Goal: Task Accomplishment & Management: Manage account settings

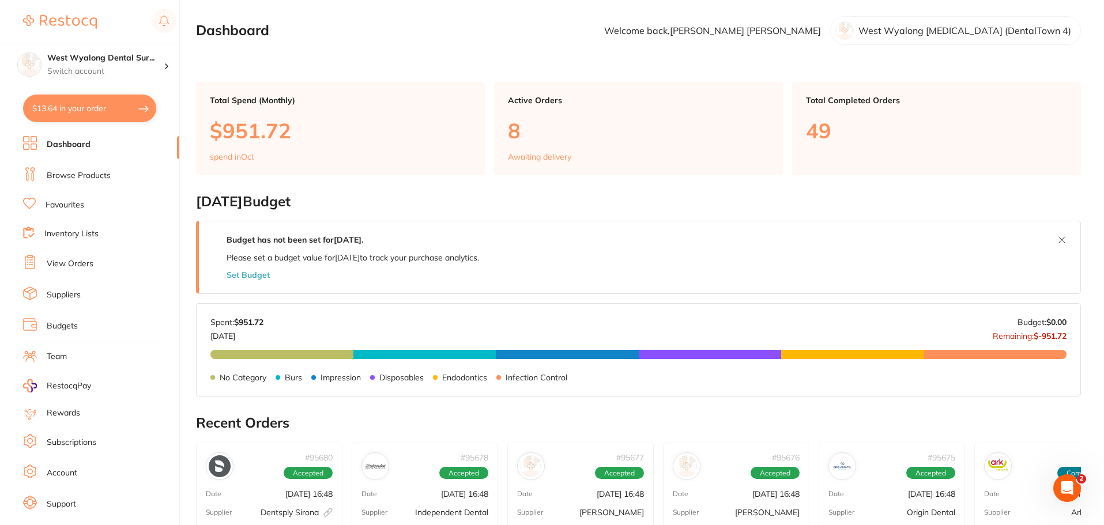
click at [92, 112] on button "$13.64 in your order" at bounding box center [89, 109] width 133 height 28
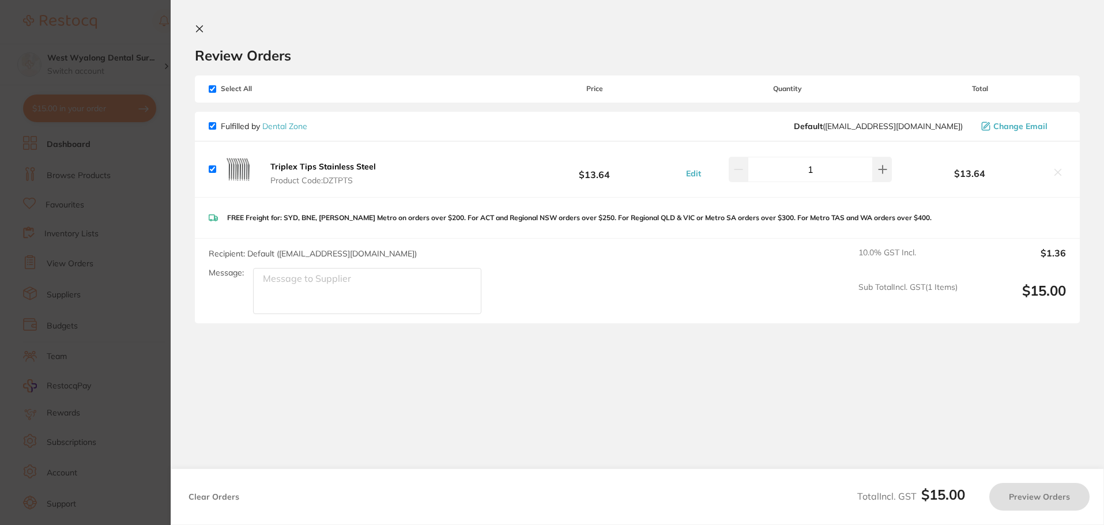
checkbox input "true"
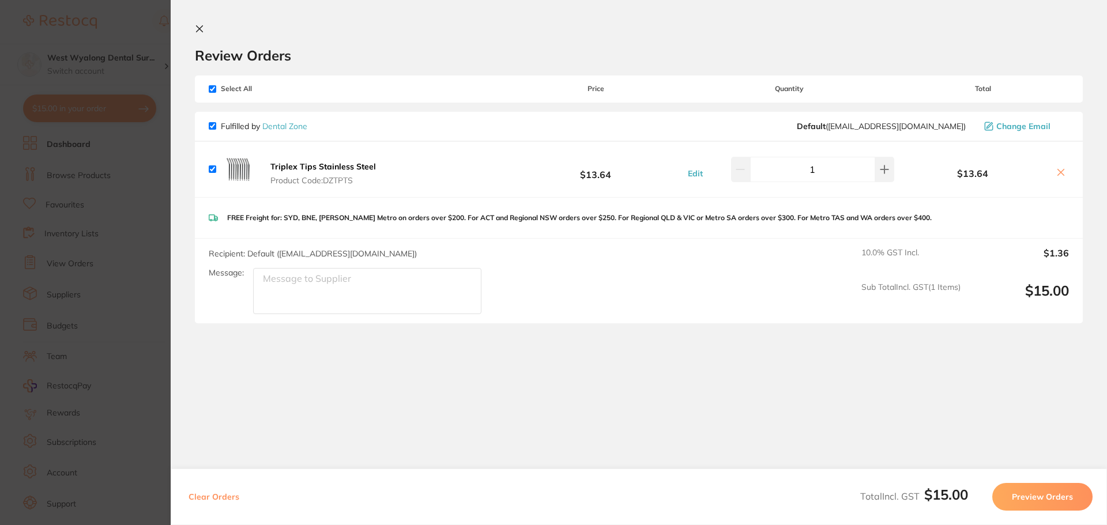
click at [1070, 486] on button "Preview Orders" at bounding box center [1042, 497] width 100 height 28
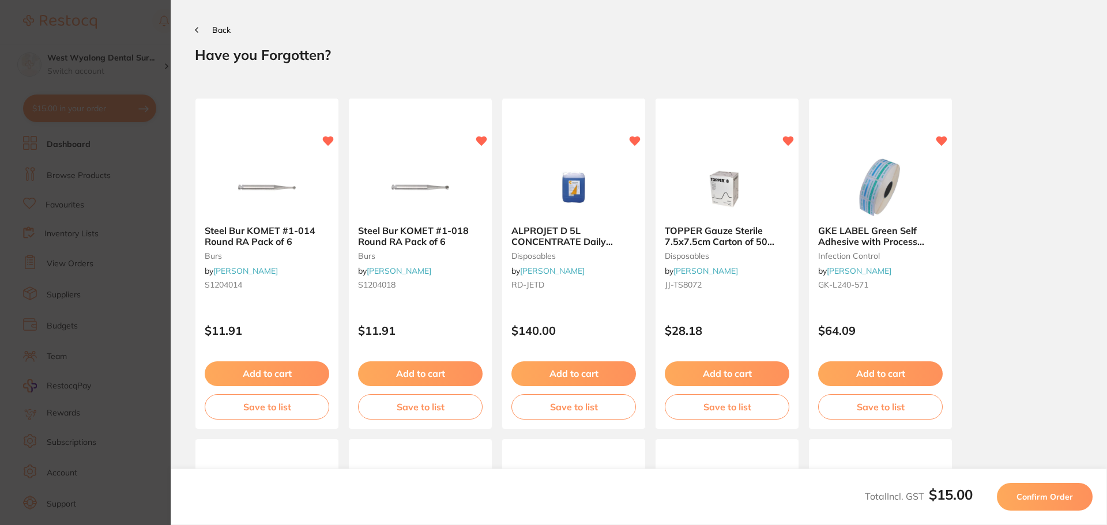
click at [1067, 492] on span "Confirm Order" at bounding box center [1044, 497] width 56 height 10
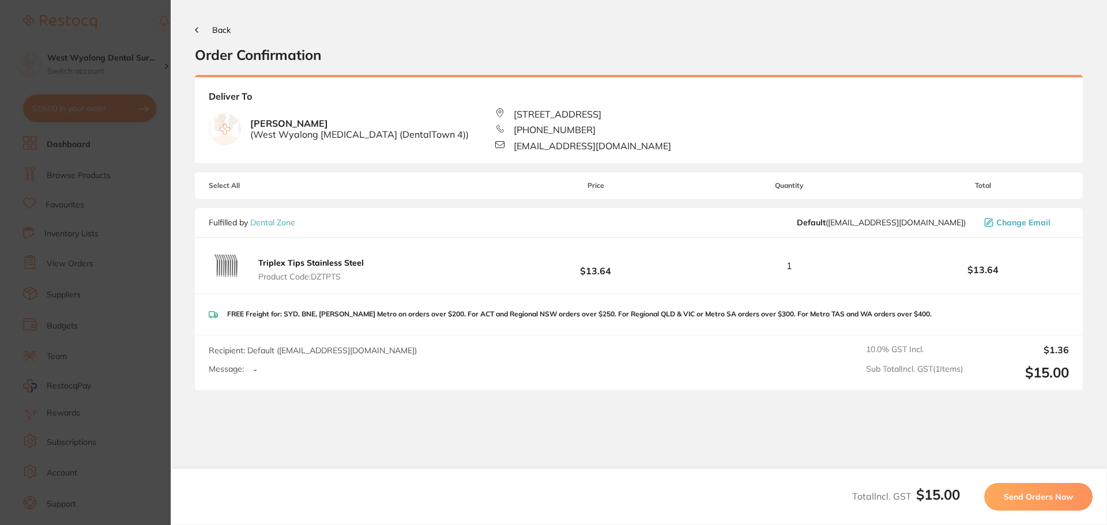
click at [1027, 497] on span "Send Orders Now" at bounding box center [1038, 497] width 69 height 10
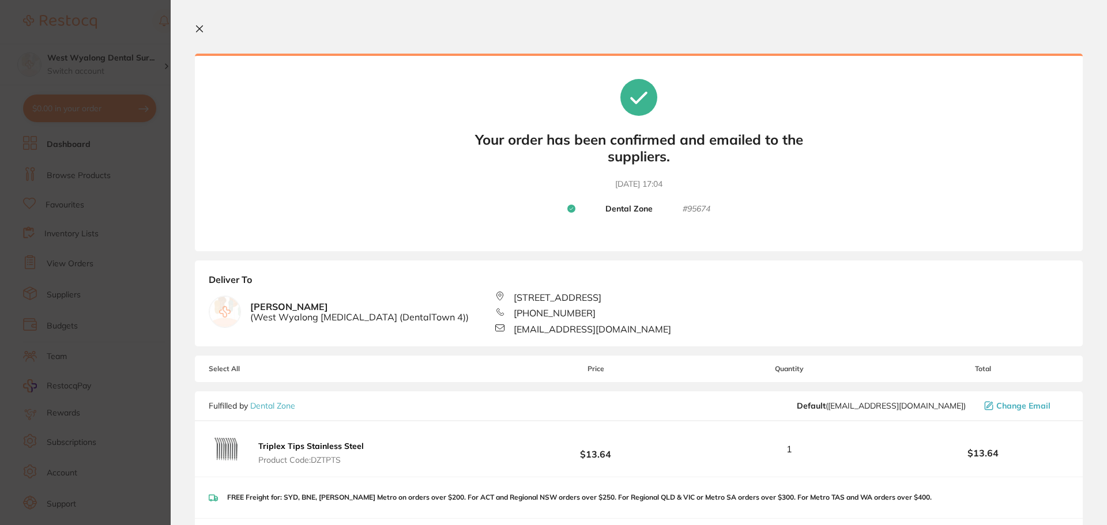
click at [195, 24] on icon at bounding box center [199, 28] width 9 height 9
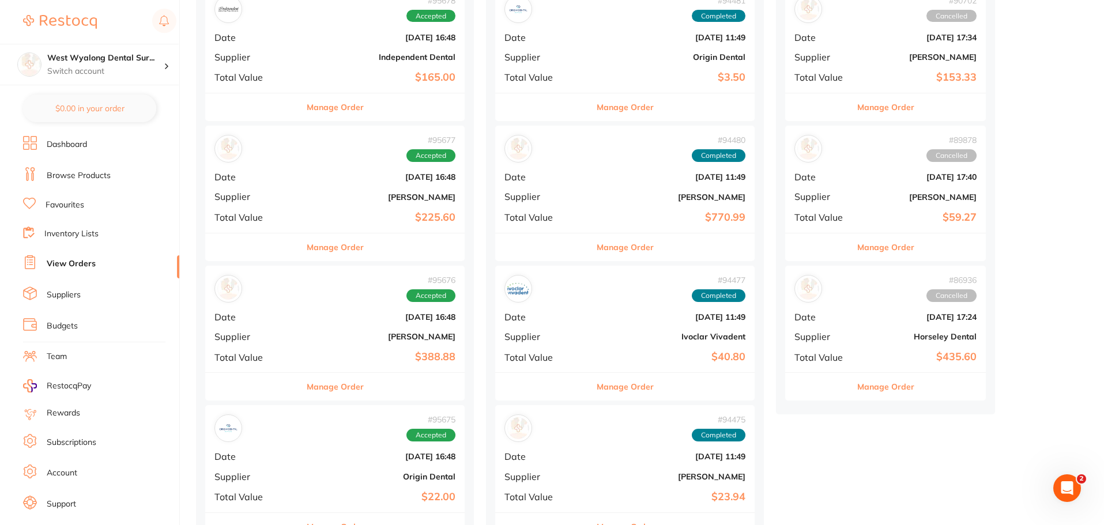
scroll to position [519, 0]
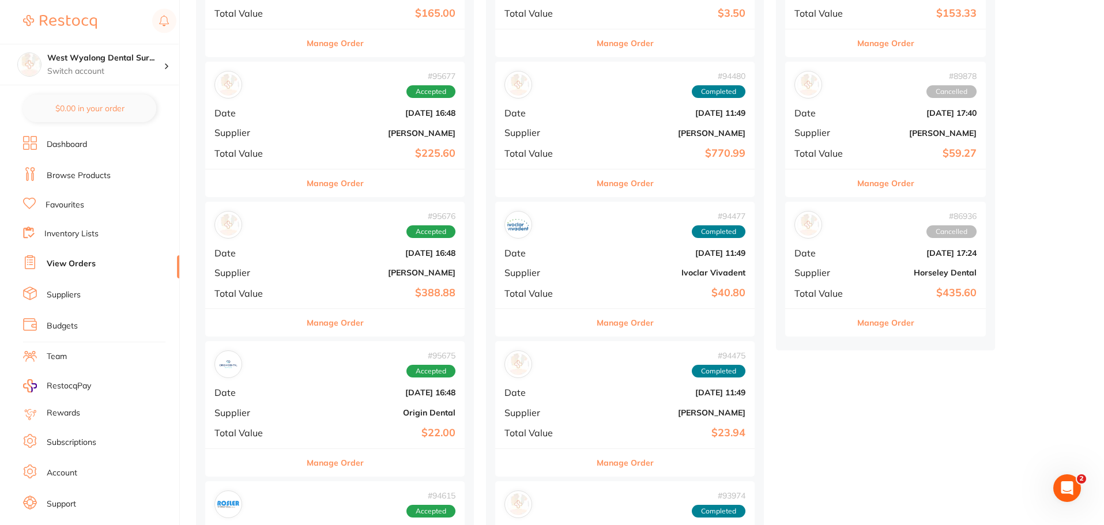
click at [322, 121] on div "# 95677 Accepted Date [DATE] 16:48 Supplier [PERSON_NAME] Total Value $225.60" at bounding box center [334, 115] width 259 height 107
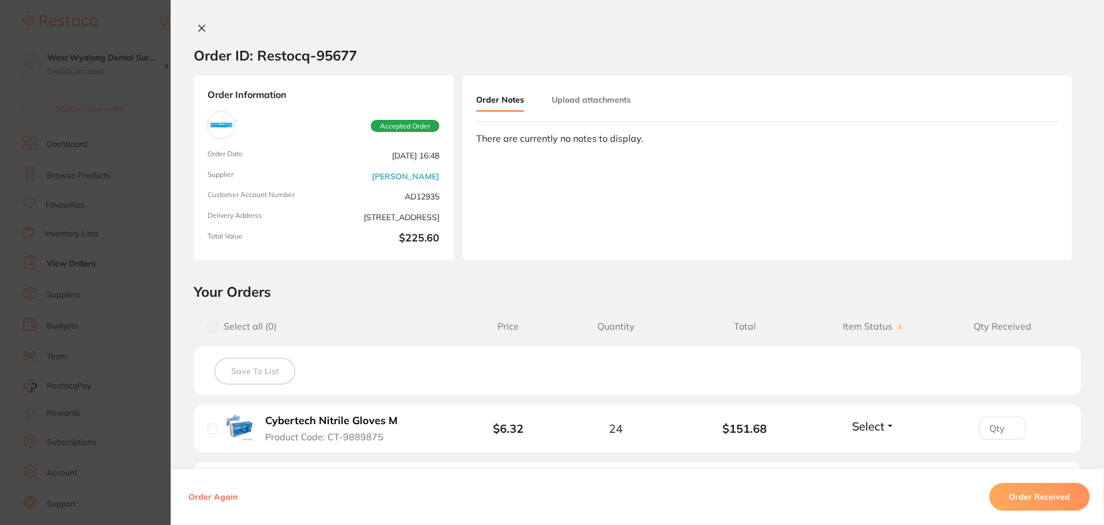
click at [198, 25] on icon at bounding box center [201, 28] width 9 height 9
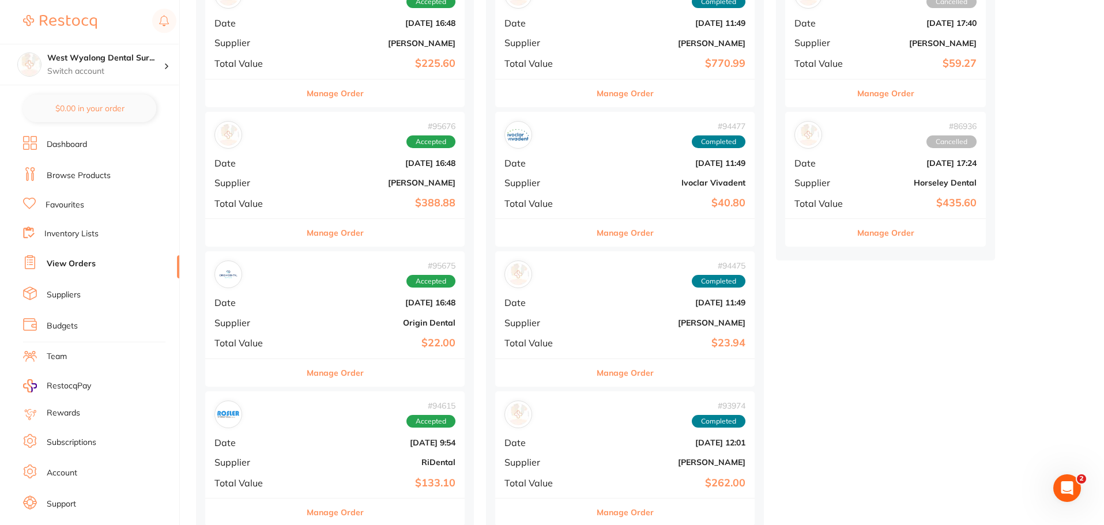
scroll to position [634, 0]
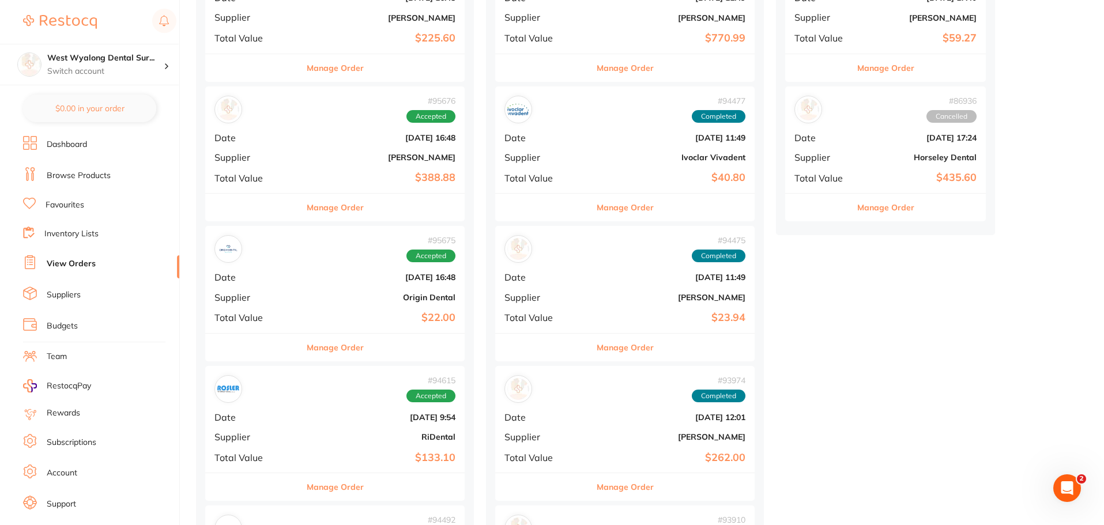
click at [276, 304] on div "# 95675 Accepted Date [DATE] 16:48 Supplier Origin Dental Total Value $22.00" at bounding box center [334, 279] width 259 height 107
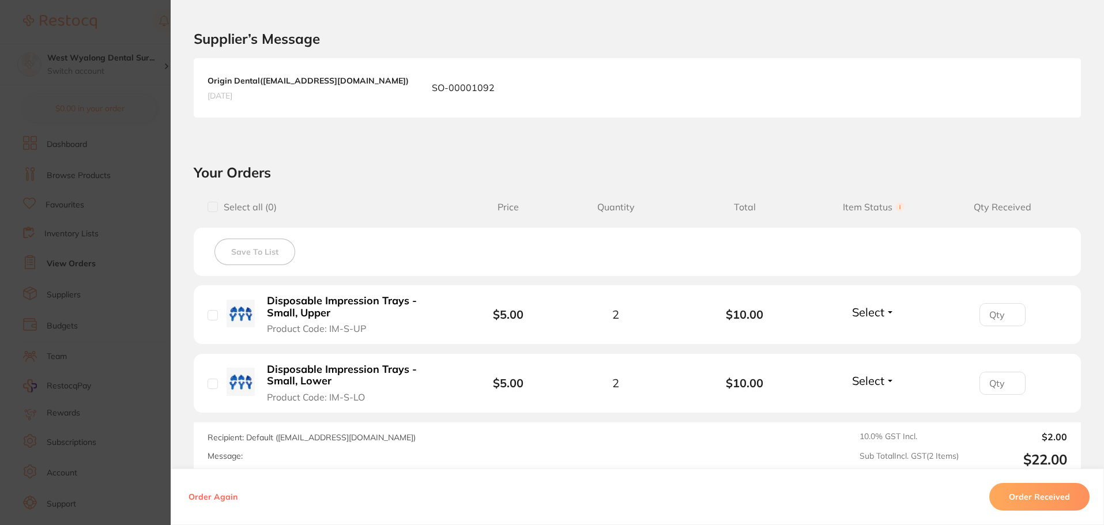
scroll to position [330, 0]
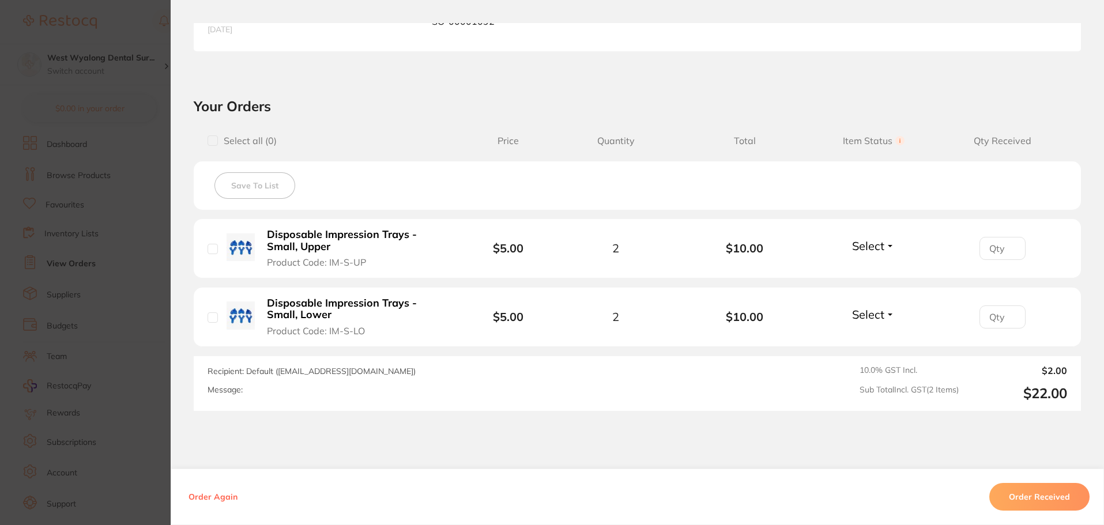
click at [212, 250] on input "checkbox" at bounding box center [213, 249] width 10 height 10
checkbox input "true"
click at [208, 318] on input "checkbox" at bounding box center [213, 317] width 10 height 10
checkbox input "true"
click at [1013, 496] on button "Order Received" at bounding box center [1039, 497] width 100 height 28
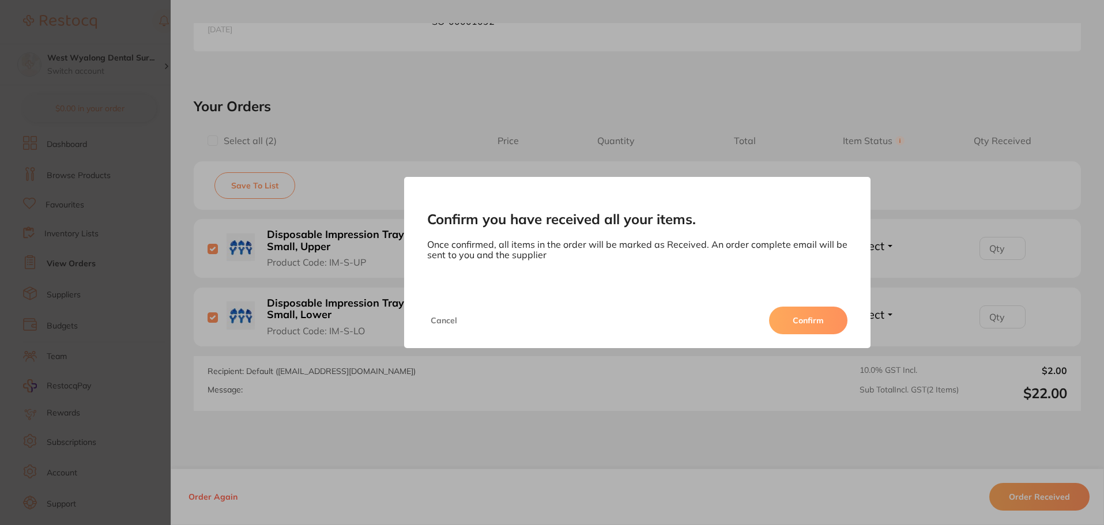
click at [807, 333] on button "Confirm" at bounding box center [808, 321] width 78 height 28
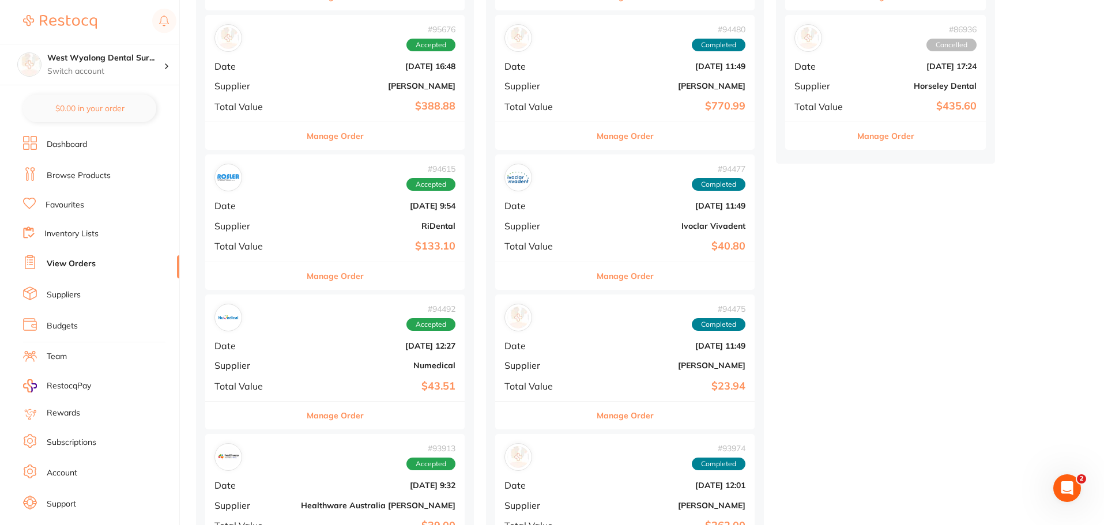
scroll to position [865, 0]
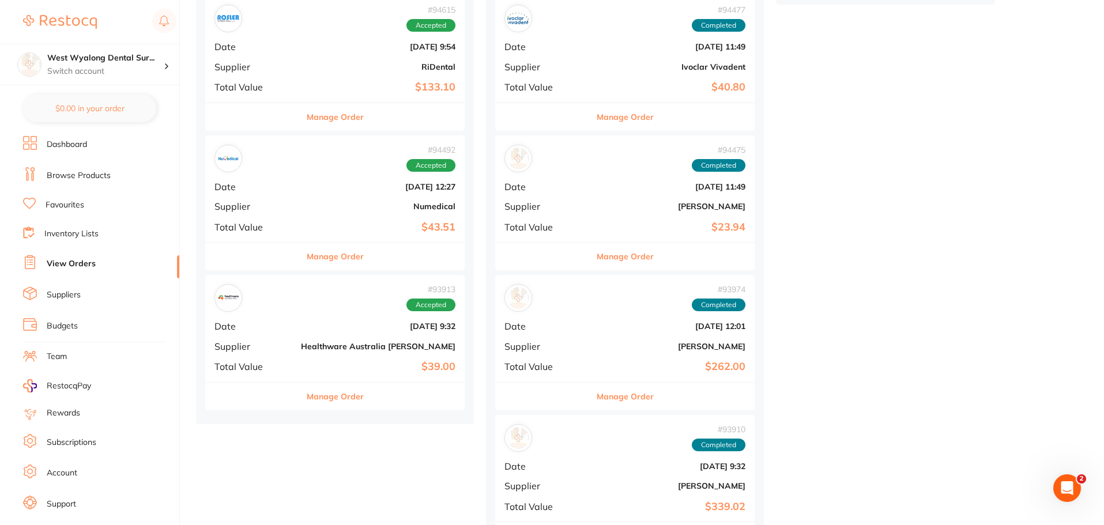
click at [286, 374] on div "# 93913 Accepted Date [DATE] 9:32 Supplier Healthware [GEOGRAPHIC_DATA] [PERSON…" at bounding box center [334, 328] width 259 height 107
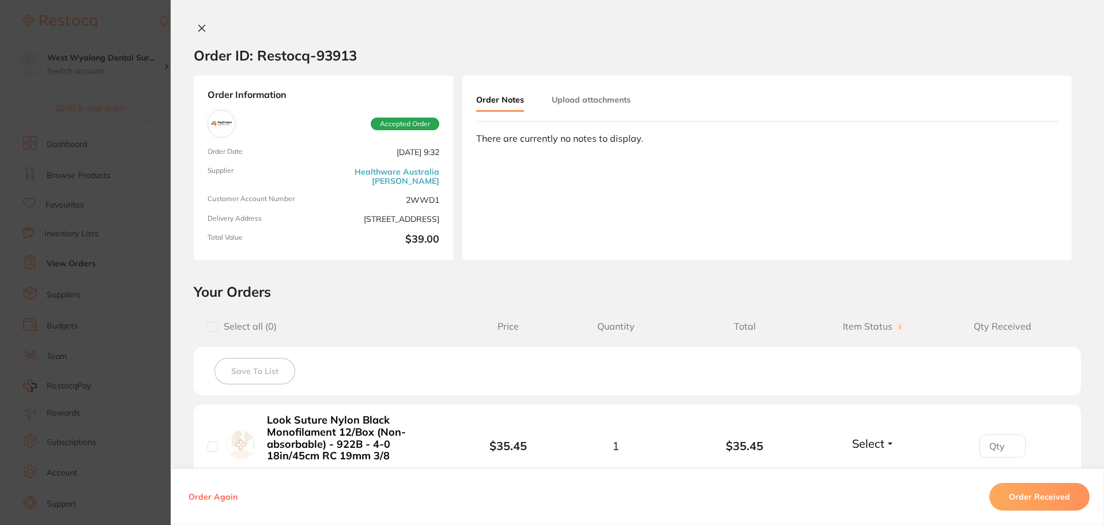
click at [197, 27] on icon at bounding box center [201, 28] width 9 height 9
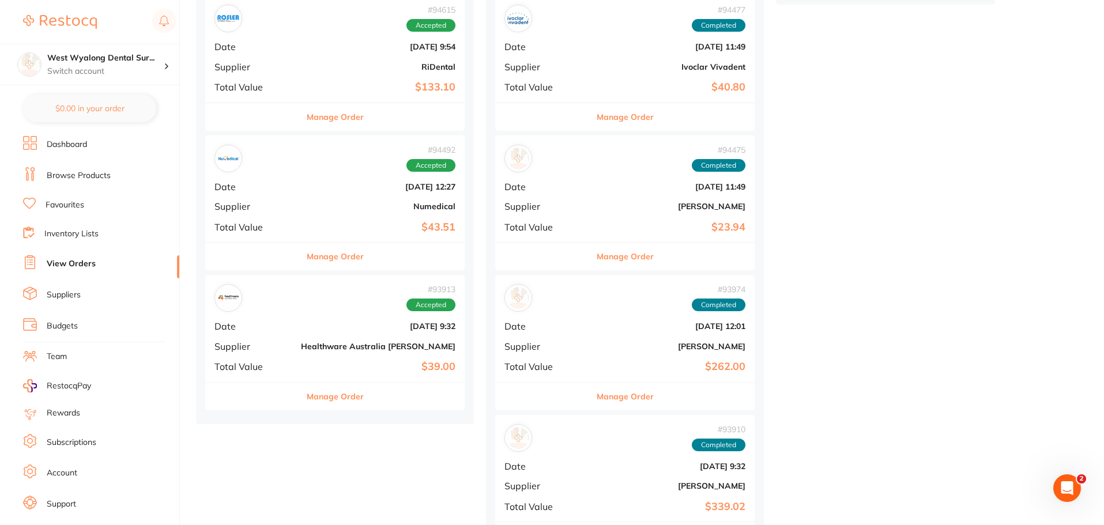
click at [281, 185] on div "# 94492 Accepted Date [DATE] 12:27 Supplier Numedical Total Value $43.51" at bounding box center [334, 188] width 259 height 107
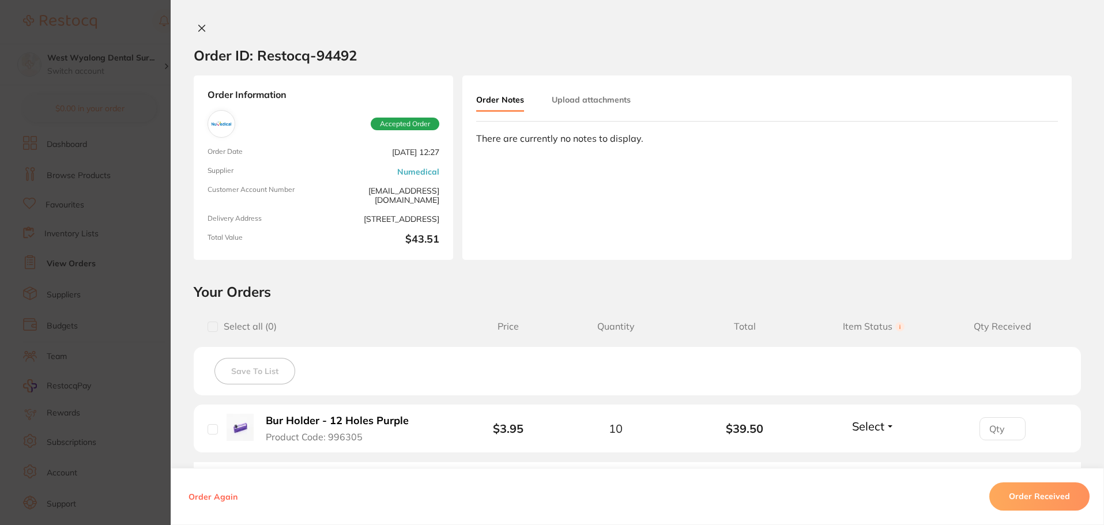
click at [200, 28] on icon at bounding box center [201, 28] width 9 height 9
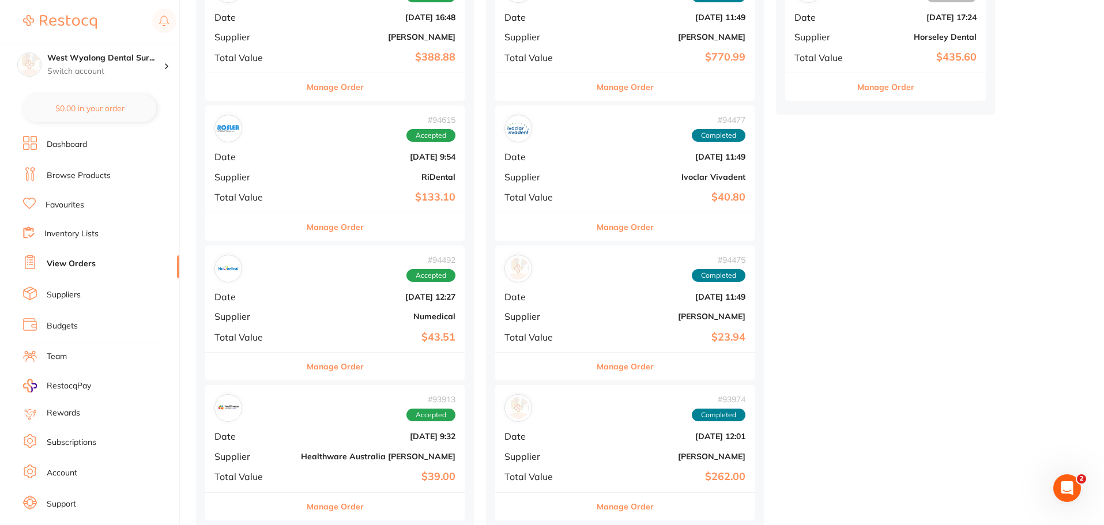
scroll to position [749, 0]
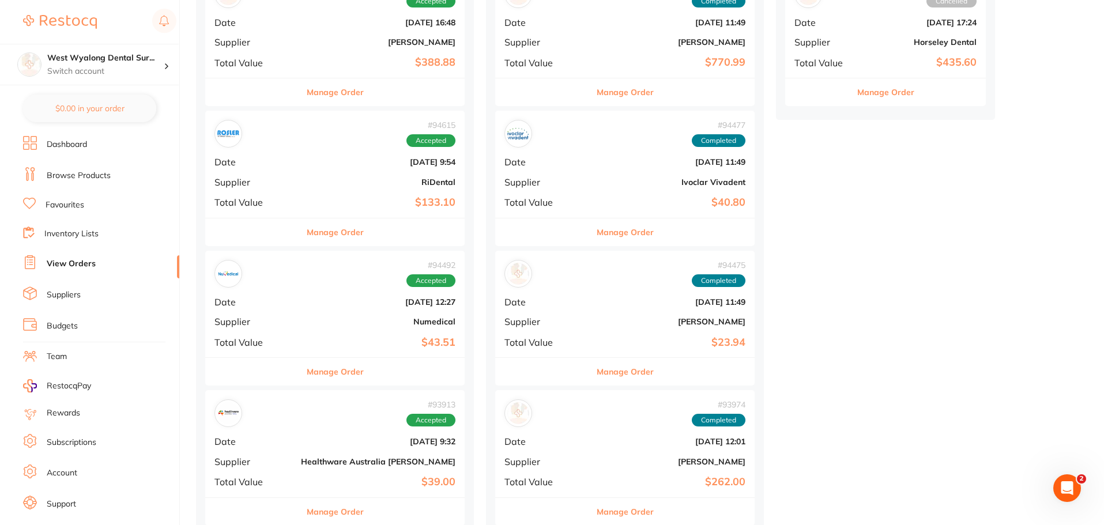
click at [289, 194] on div "# 94615 Accepted Date [DATE] 9:54 Supplier RiDental Total Value $133.10" at bounding box center [334, 164] width 259 height 107
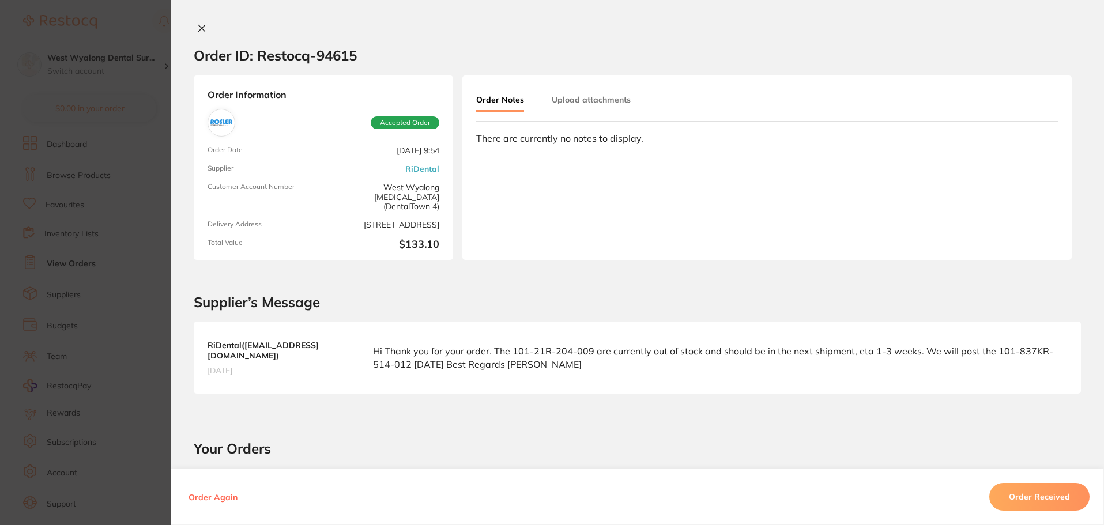
click at [205, 27] on button at bounding box center [202, 29] width 16 height 12
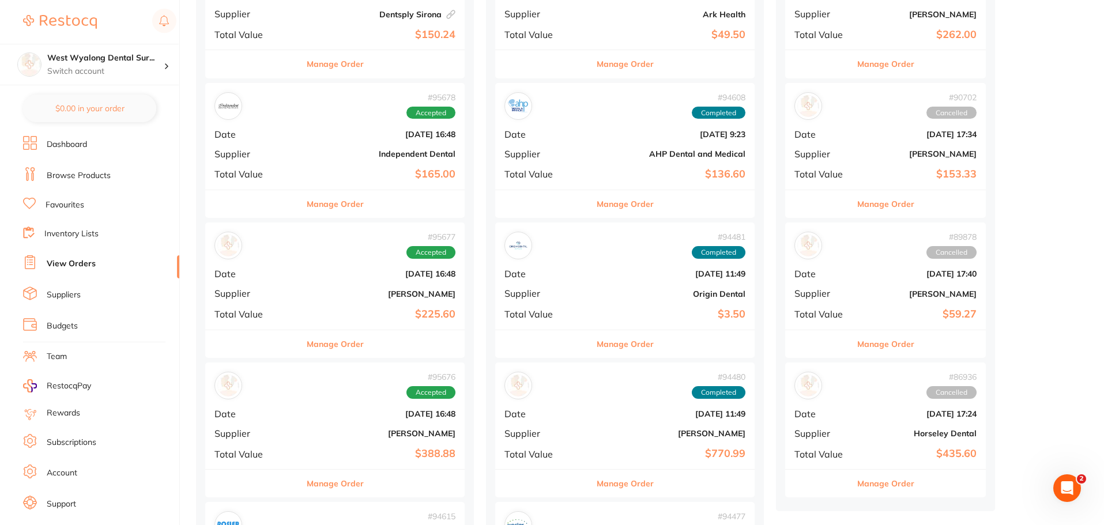
scroll to position [288, 0]
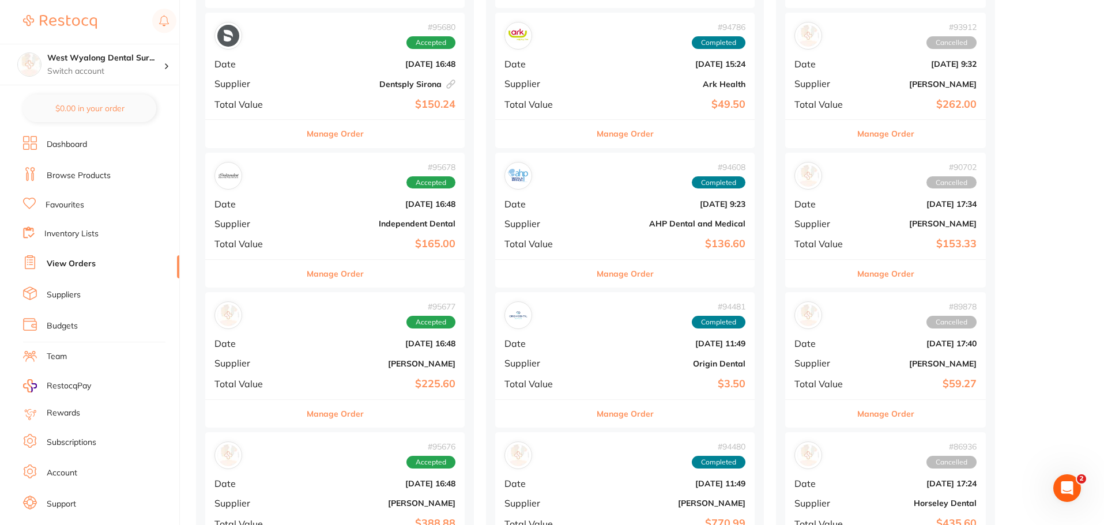
click at [302, 208] on b "[DATE] 16:48" at bounding box center [378, 203] width 154 height 9
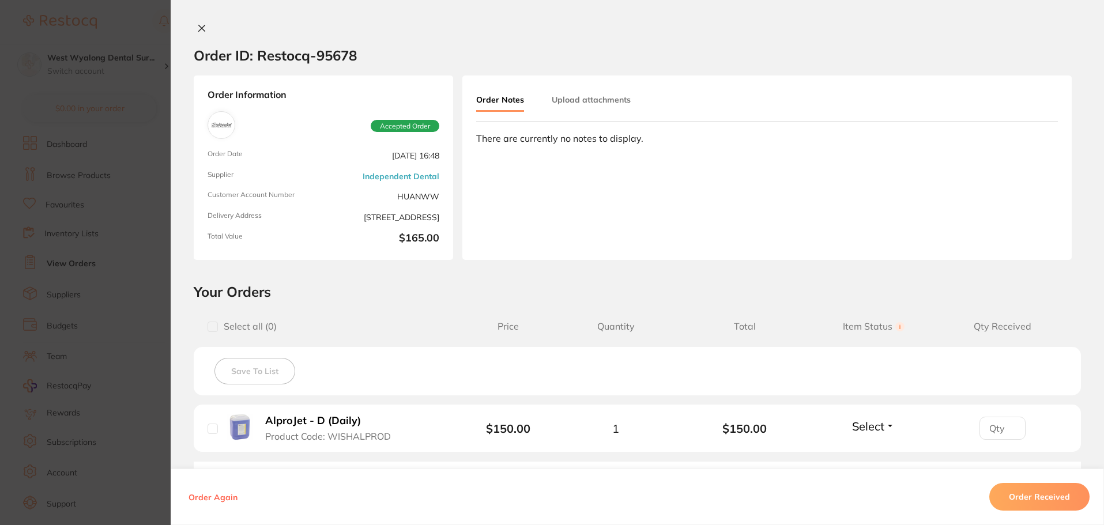
click at [199, 25] on icon at bounding box center [201, 28] width 9 height 9
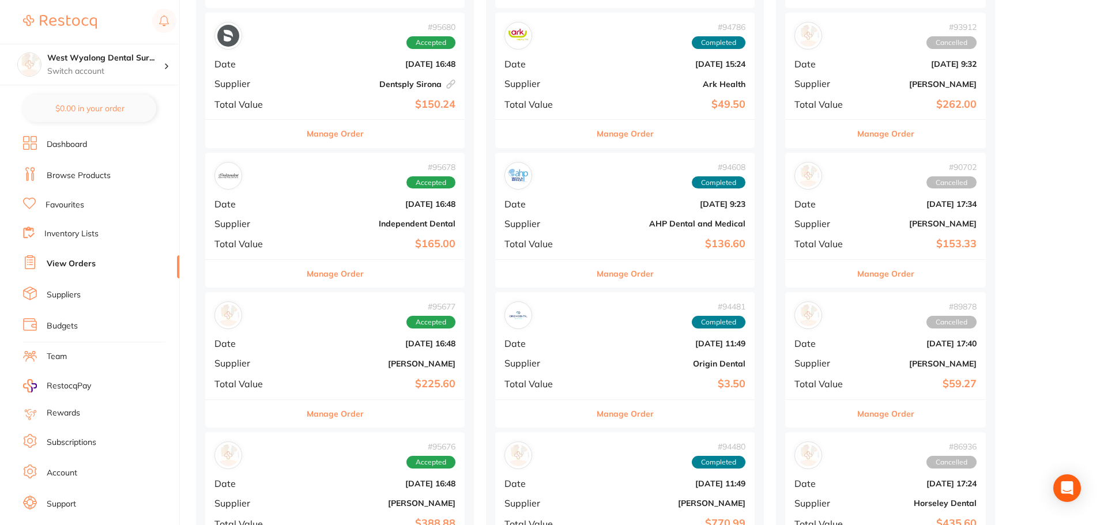
click at [301, 81] on b "Dentsply Sirona This order has been placed with your online account on Dentsply…" at bounding box center [378, 84] width 154 height 9
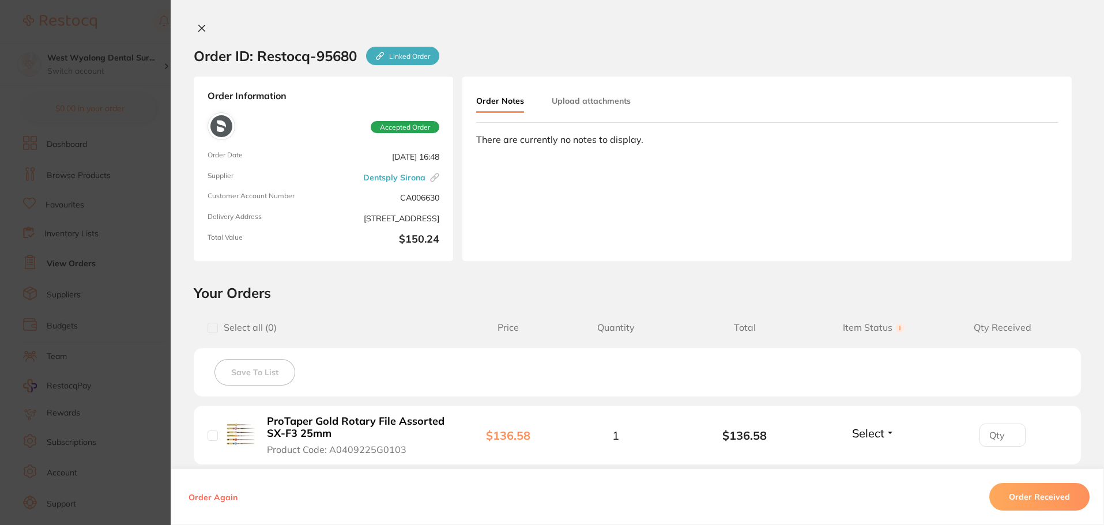
click at [209, 436] on input "checkbox" at bounding box center [213, 436] width 10 height 10
checkbox input "true"
click at [1008, 497] on button "Order Received" at bounding box center [1039, 497] width 100 height 28
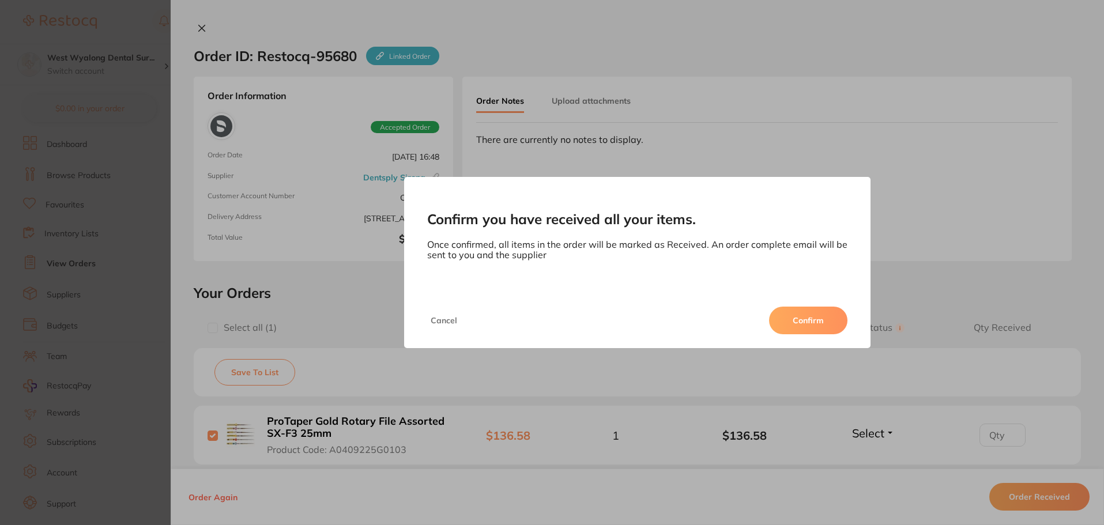
click at [790, 334] on div "Cancel Confirm" at bounding box center [637, 320] width 467 height 55
click at [791, 324] on button "Confirm" at bounding box center [808, 321] width 78 height 28
